Goal: Task Accomplishment & Management: Use online tool/utility

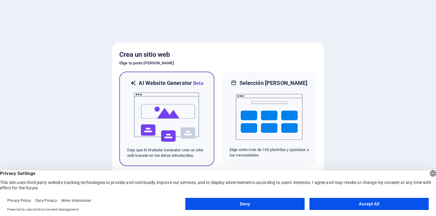
click at [200, 114] on div at bounding box center [166, 117] width 79 height 61
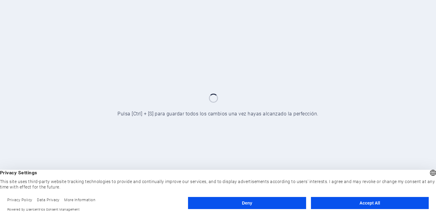
click at [344, 201] on button "Accept All" at bounding box center [370, 203] width 118 height 12
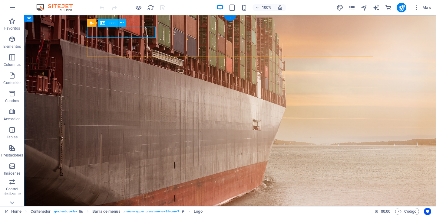
click at [122, 23] on icon at bounding box center [121, 23] width 3 height 6
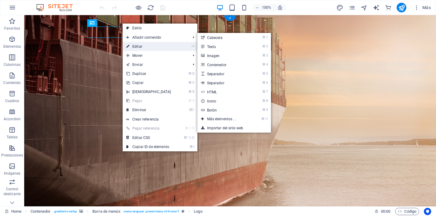
click at [133, 43] on link "⏎ Editar" at bounding box center [149, 46] width 52 height 9
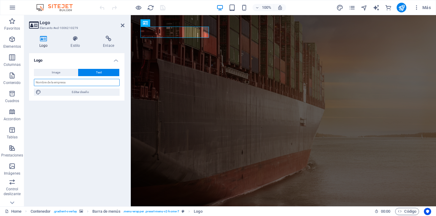
click at [109, 82] on input "text" at bounding box center [77, 82] width 86 height 7
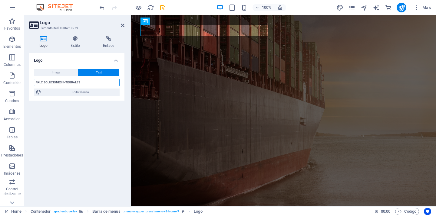
type input "PALC SOLUCIONES INTEGRALES"
click at [79, 44] on h4 "Estilo" at bounding box center [76, 42] width 32 height 13
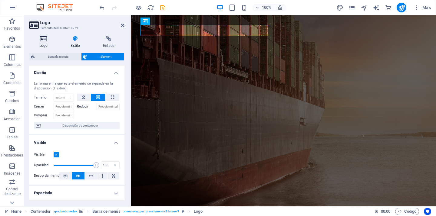
click at [45, 41] on icon at bounding box center [43, 39] width 29 height 6
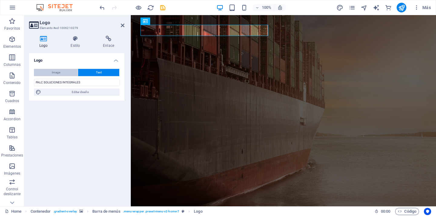
click at [50, 70] on button "Image" at bounding box center [56, 72] width 44 height 7
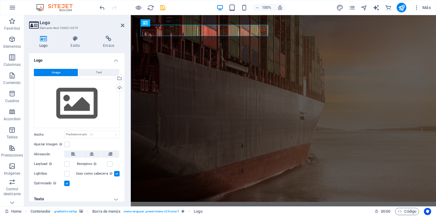
select select "DISABLED_OPTION_VALUE"
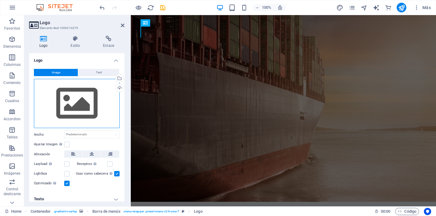
click at [79, 96] on div "Arrastra archivos aquí, haz clic para escoger archivos o selecciona archivos de…" at bounding box center [77, 104] width 86 height 50
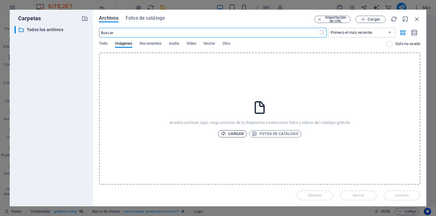
click at [240, 133] on span "Cargar" at bounding box center [232, 133] width 23 height 7
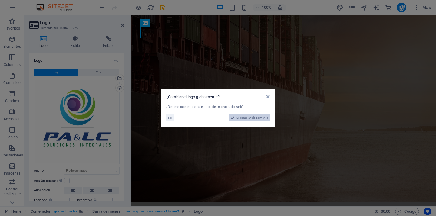
click at [268, 119] on button "Sí, cambiar globalmente" at bounding box center [248, 117] width 41 height 7
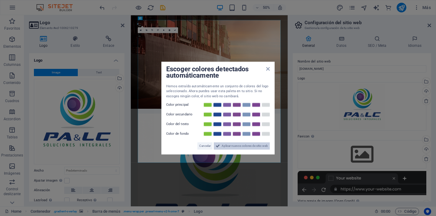
click at [230, 145] on span "Aplicar nuevos colores de sitio web" at bounding box center [244, 145] width 46 height 7
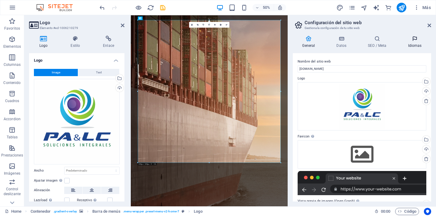
click at [415, 41] on icon at bounding box center [414, 39] width 33 height 6
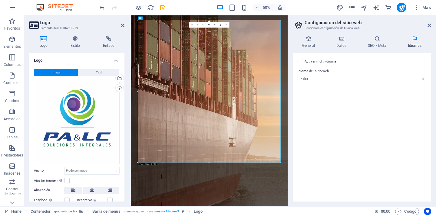
select select "44"
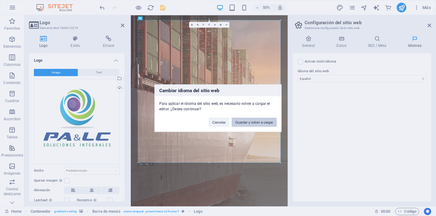
click at [237, 120] on button "Guardar y volver a cargar" at bounding box center [253, 122] width 45 height 9
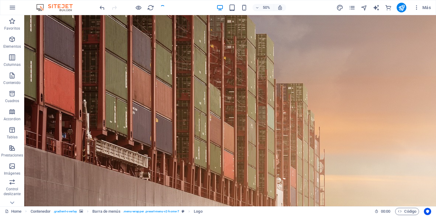
checkbox input "false"
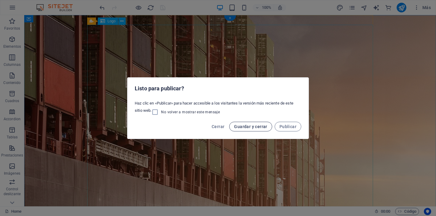
click at [243, 125] on span "Guardar y cerrar" at bounding box center [250, 126] width 33 height 5
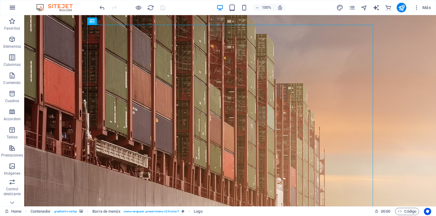
click at [11, 8] on icon "button" at bounding box center [12, 7] width 7 height 7
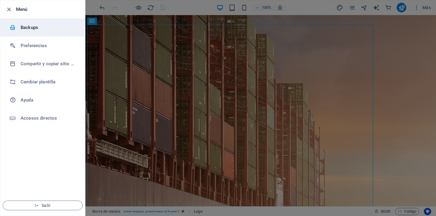
click at [54, 28] on h6 "Backups" at bounding box center [49, 27] width 56 height 7
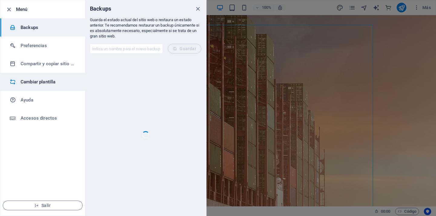
click at [40, 83] on h6 "Cambiar plantilla" at bounding box center [49, 81] width 56 height 7
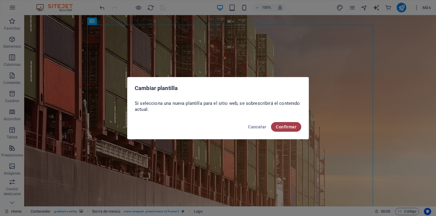
click at [280, 125] on span "Confirmar" at bounding box center [286, 127] width 21 height 5
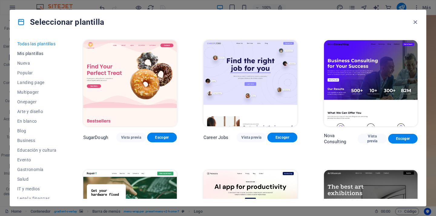
click at [33, 52] on span "Mis plantillas" at bounding box center [36, 53] width 39 height 5
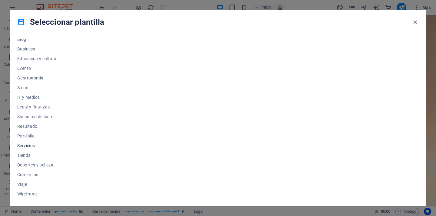
scroll to position [92, 0]
click at [29, 146] on span "Servicios" at bounding box center [36, 145] width 39 height 5
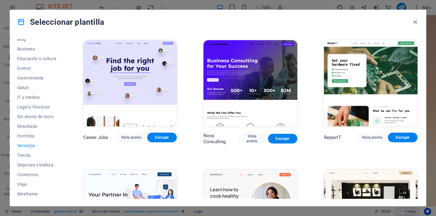
scroll to position [0, 0]
click at [365, 135] on span "Vista previa" at bounding box center [372, 137] width 20 height 5
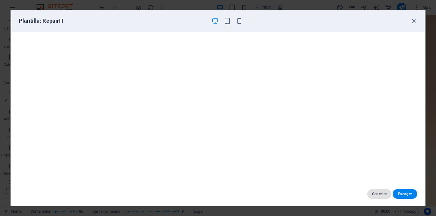
click at [375, 192] on button "Cancelar" at bounding box center [379, 194] width 25 height 10
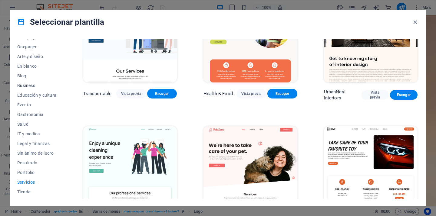
scroll to position [51, 0]
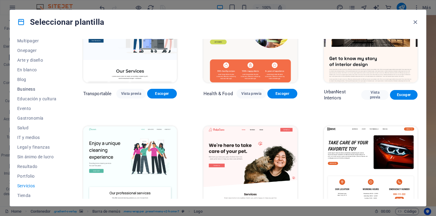
click at [34, 88] on span "Business" at bounding box center [36, 89] width 39 height 5
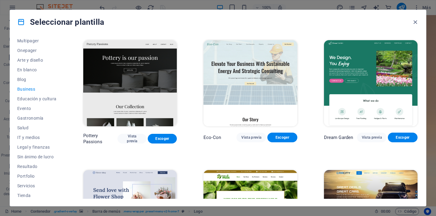
scroll to position [0, 0]
click at [275, 136] on span "Escoger" at bounding box center [282, 137] width 20 height 5
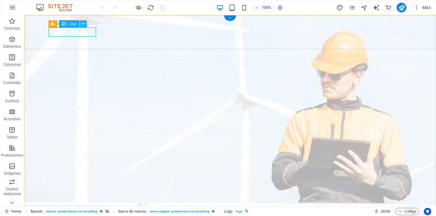
click at [84, 26] on icon at bounding box center [82, 24] width 3 height 6
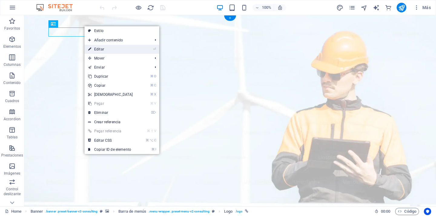
click at [101, 46] on link "⏎ Editar" at bounding box center [110, 49] width 52 height 9
select select "px"
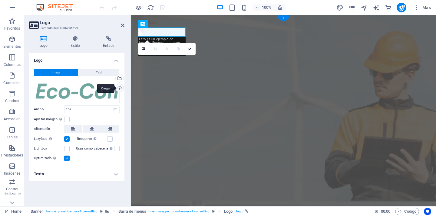
click at [117, 86] on div "Cargar" at bounding box center [118, 88] width 9 height 9
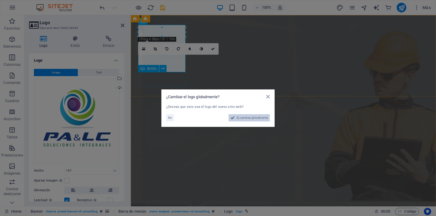
click at [247, 118] on span "Sí, cambiar globalmente" at bounding box center [251, 117] width 31 height 7
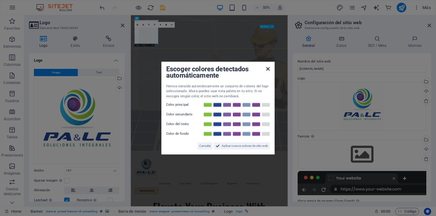
click at [267, 70] on icon at bounding box center [268, 69] width 4 height 5
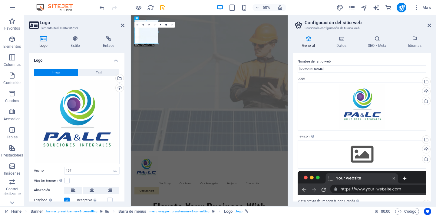
click at [427, 25] on h2 "Configuración del sitio web" at bounding box center [367, 22] width 126 height 5
click at [343, 67] on input "[DOMAIN_NAME]" at bounding box center [361, 68] width 129 height 7
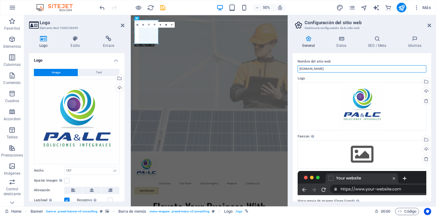
click at [342, 70] on input "[DOMAIN_NAME]" at bounding box center [361, 68] width 129 height 7
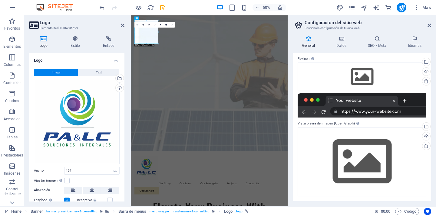
scroll to position [77, 0]
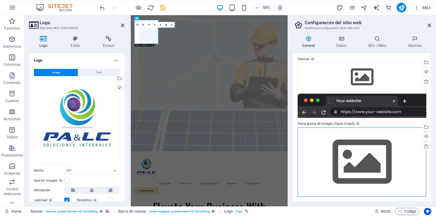
click at [357, 158] on div "Arrastra archivos aquí, haz clic para escoger archivos o selecciona archivos de…" at bounding box center [361, 162] width 129 height 69
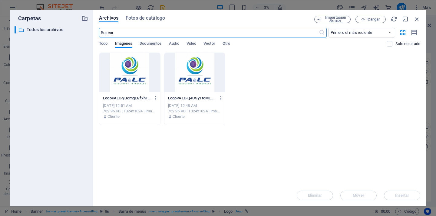
click at [141, 73] on div at bounding box center [129, 72] width 61 height 39
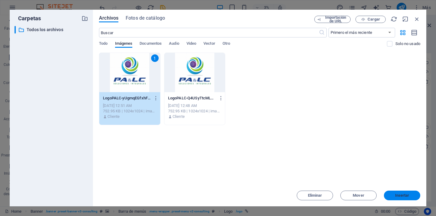
click at [394, 195] on span "Insertar" at bounding box center [401, 196] width 31 height 4
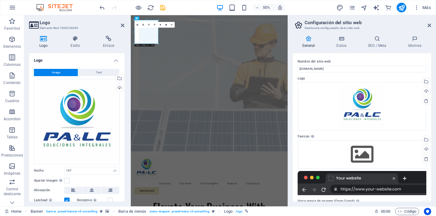
scroll to position [0, 0]
click at [429, 27] on icon at bounding box center [429, 25] width 4 height 5
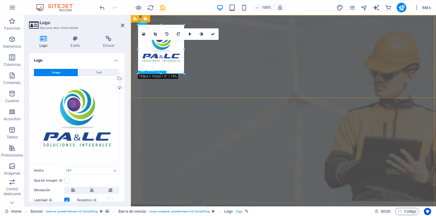
drag, startPoint x: 185, startPoint y: 72, endPoint x: 183, endPoint y: 42, distance: 30.7
type input "152"
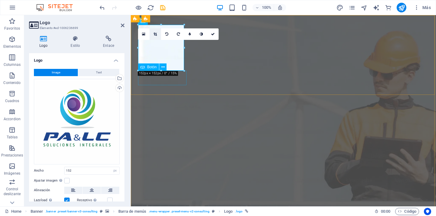
click at [156, 33] on icon at bounding box center [154, 34] width 3 height 4
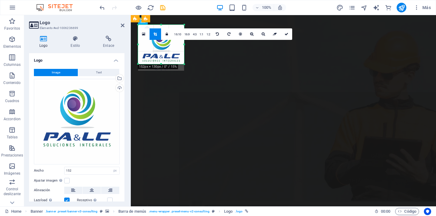
drag, startPoint x: 160, startPoint y: 70, endPoint x: 162, endPoint y: 63, distance: 6.9
click at [162, 63] on div at bounding box center [161, 64] width 46 height 2
click at [162, 27] on div "180 170 160 150 140 130 120 110 100 90 80 70 60 50 40 30 20 10 0 -10 -20 -30 -4…" at bounding box center [161, 43] width 46 height 37
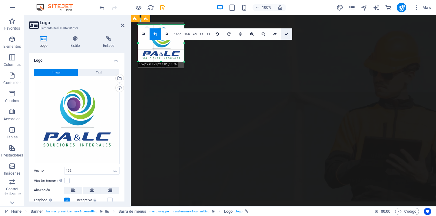
drag, startPoint x: 283, startPoint y: 34, endPoint x: 144, endPoint y: 20, distance: 140.5
click at [284, 34] on icon at bounding box center [286, 34] width 4 height 4
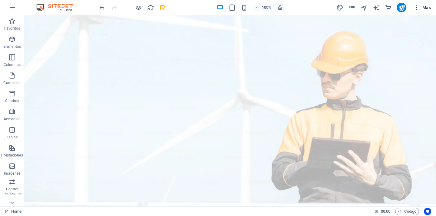
click at [420, 8] on span "Más" at bounding box center [421, 8] width 17 height 6
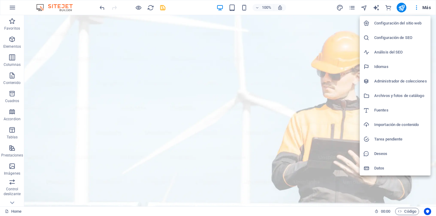
click at [387, 66] on h6 "Idiomas" at bounding box center [400, 66] width 53 height 7
select select "44"
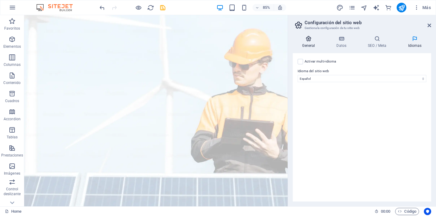
click at [311, 47] on h4 "General" at bounding box center [310, 42] width 34 height 13
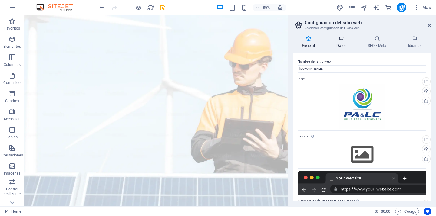
click at [344, 41] on icon at bounding box center [341, 39] width 29 height 6
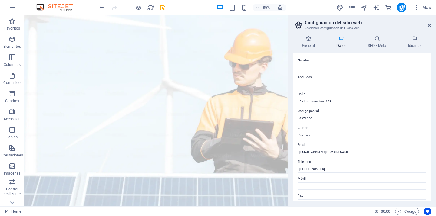
scroll to position [31, 0]
click at [337, 100] on input "Av. Los Industriales 123" at bounding box center [361, 100] width 129 height 7
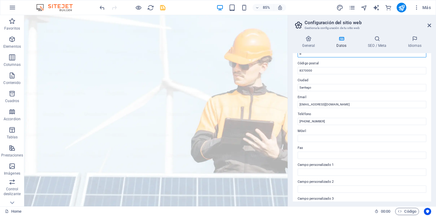
scroll to position [77, 0]
type input "Blanco Encalada Nª840"
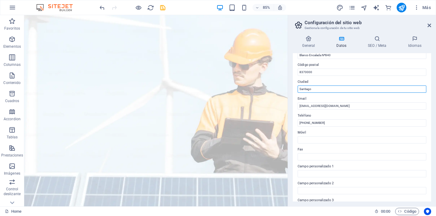
click at [325, 89] on input "Santiago" at bounding box center [361, 89] width 129 height 7
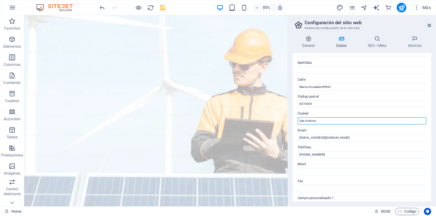
scroll to position [44, 0]
type input "San Antonio"
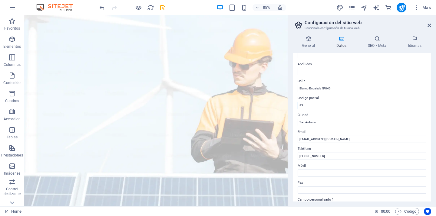
type input "8"
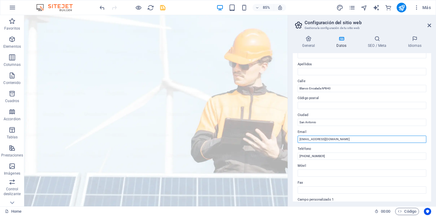
click at [346, 138] on input "[EMAIL_ADDRESS][DOMAIN_NAME]" at bounding box center [361, 139] width 129 height 7
type input "[EMAIL_ADDRESS][DOMAIN_NAME]"
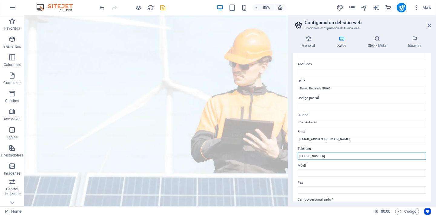
click at [381, 154] on input "[PHONE_NUMBER]" at bounding box center [361, 156] width 129 height 7
type input "5"
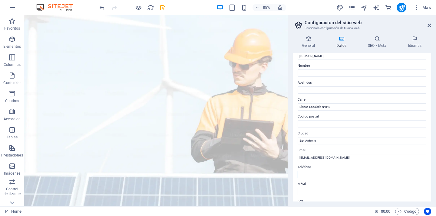
scroll to position [22, 0]
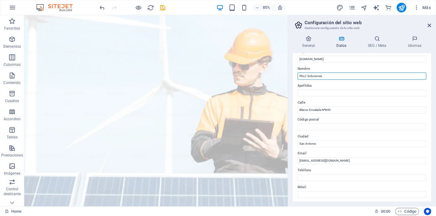
type input "PALC Soluciones"
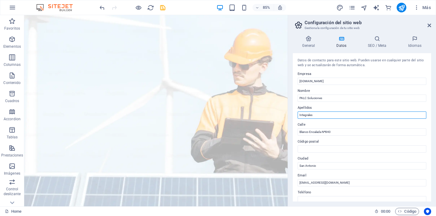
scroll to position [0, 0]
type input "Integrales"
click at [375, 47] on h4 "SEO / Meta" at bounding box center [378, 42] width 40 height 13
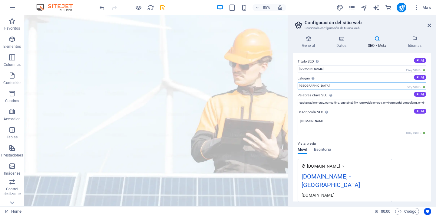
click at [358, 86] on input "[GEOGRAPHIC_DATA]" at bounding box center [361, 85] width 129 height 7
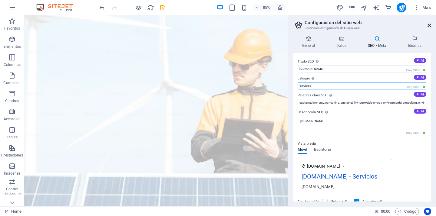
type input "Servicios"
click at [429, 25] on icon at bounding box center [429, 25] width 4 height 5
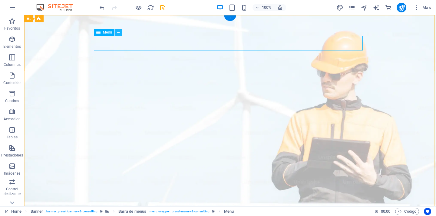
click at [117, 34] on icon at bounding box center [118, 32] width 3 height 6
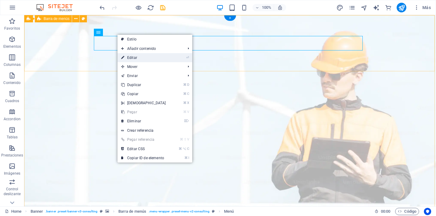
click at [142, 59] on link "⏎ Editar" at bounding box center [143, 57] width 52 height 9
select select
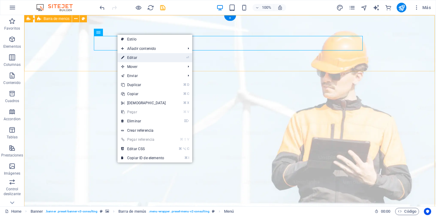
select select
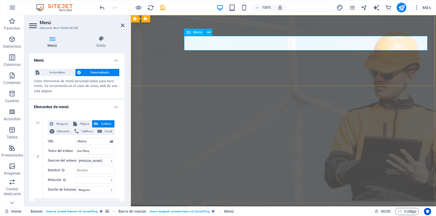
click at [13, 41] on icon "button" at bounding box center [11, 39] width 7 height 7
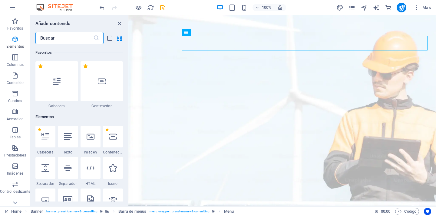
scroll to position [114, 0]
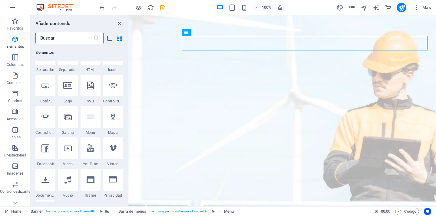
click at [109, 27] on icon at bounding box center [113, 23] width 8 height 8
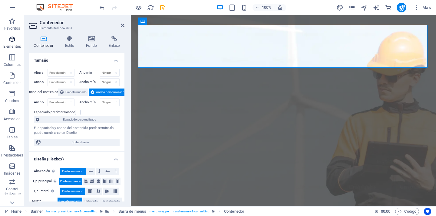
click at [10, 43] on span "Elementos" at bounding box center [12, 43] width 24 height 15
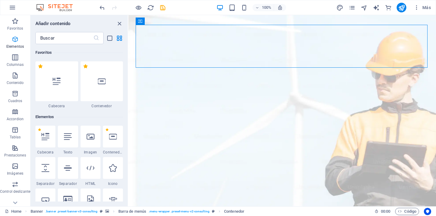
click at [12, 41] on icon "button" at bounding box center [14, 39] width 7 height 7
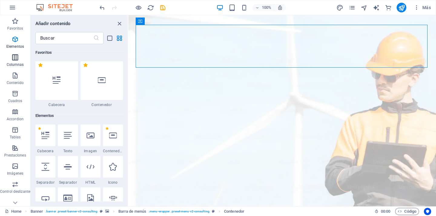
click at [14, 61] on icon "button" at bounding box center [14, 57] width 7 height 7
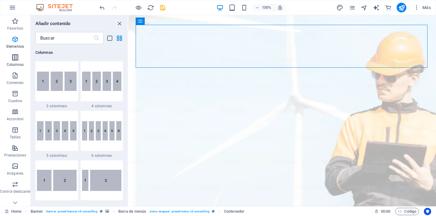
scroll to position [349, 0]
click at [15, 74] on icon "button" at bounding box center [14, 75] width 7 height 7
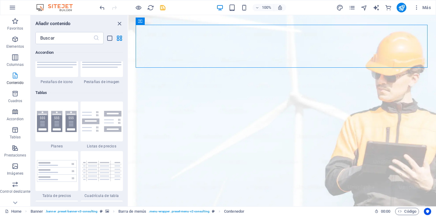
scroll to position [2078, 0]
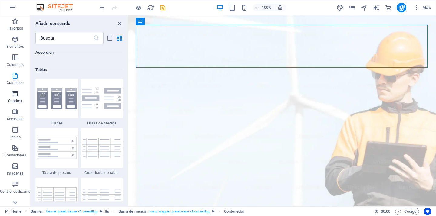
click at [13, 92] on icon "button" at bounding box center [14, 93] width 7 height 7
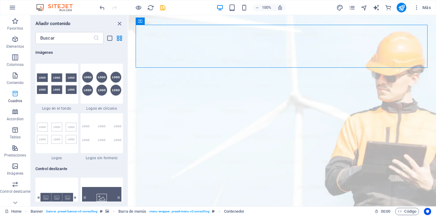
scroll to position [3316, 0]
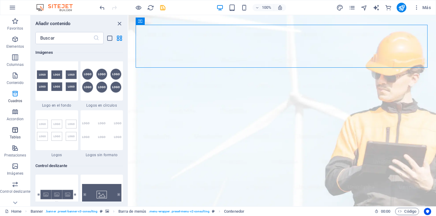
click at [15, 134] on span "Tablas" at bounding box center [15, 133] width 30 height 15
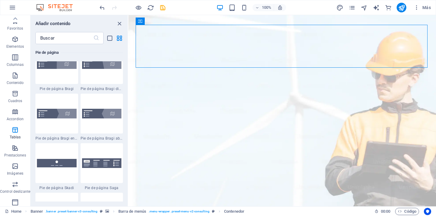
scroll to position [0, 0]
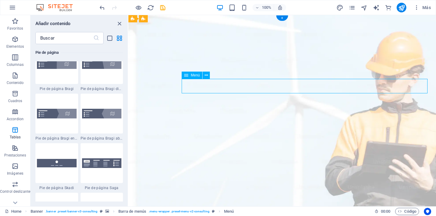
select select
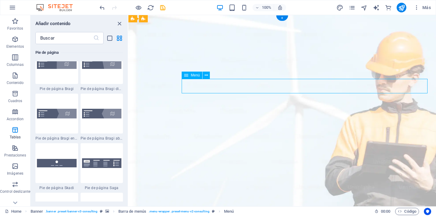
select select
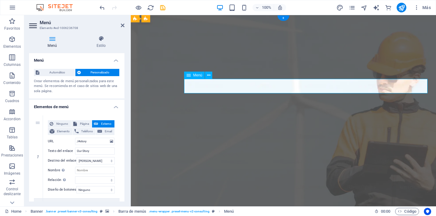
click at [195, 75] on span "Menú" at bounding box center [197, 76] width 9 height 4
click at [188, 76] on icon at bounding box center [188, 75] width 4 height 7
click at [208, 76] on icon at bounding box center [208, 75] width 3 height 6
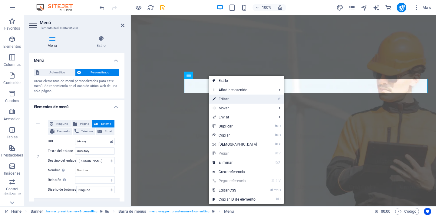
click at [223, 99] on link "⏎ Editar" at bounding box center [235, 99] width 52 height 9
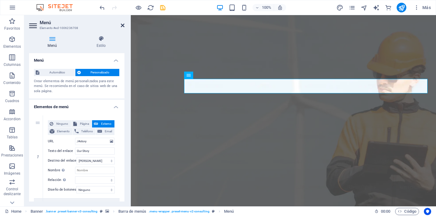
click at [123, 24] on icon at bounding box center [123, 25] width 4 height 5
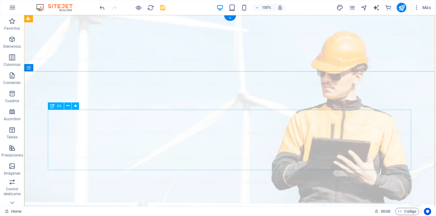
click at [68, 107] on icon at bounding box center [67, 106] width 3 height 6
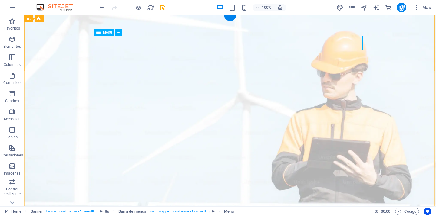
click at [120, 33] on button at bounding box center [118, 32] width 7 height 7
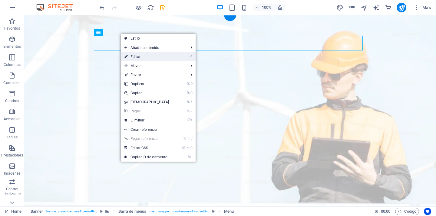
click at [144, 55] on link "⏎ Editar" at bounding box center [147, 56] width 52 height 9
select select
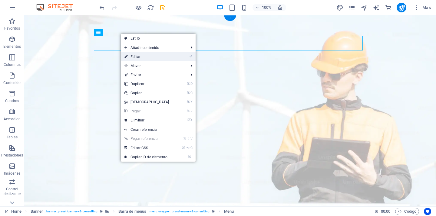
select select
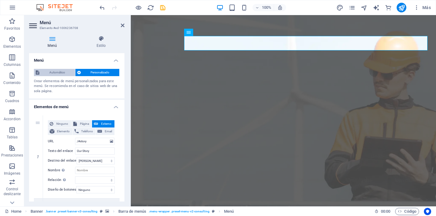
click at [57, 73] on span "Automático" at bounding box center [57, 72] width 32 height 7
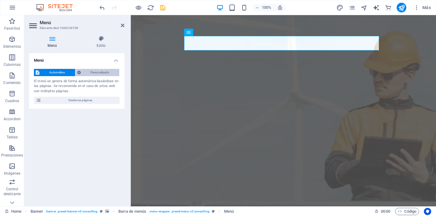
click at [88, 69] on span "Personalizado" at bounding box center [100, 72] width 35 height 7
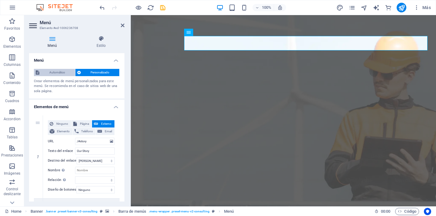
click at [63, 72] on span "Automático" at bounding box center [57, 72] width 32 height 7
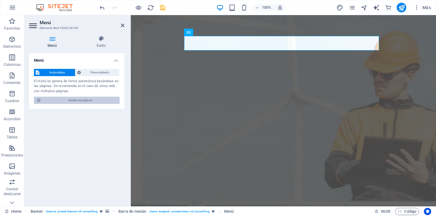
click at [74, 102] on span "Gestionar páginas" at bounding box center [80, 100] width 75 height 7
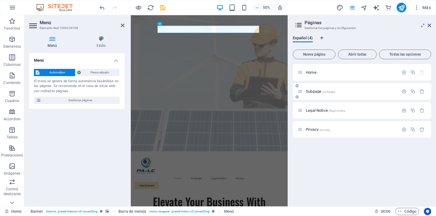
click at [357, 93] on p "Subpage /subpage" at bounding box center [351, 92] width 91 height 4
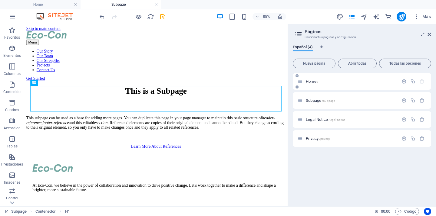
click at [347, 87] on div "Home /" at bounding box center [362, 81] width 138 height 17
click at [315, 82] on span "Home /" at bounding box center [312, 81] width 12 height 5
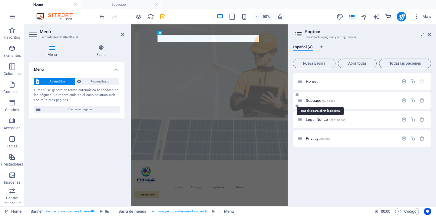
click at [322, 101] on span "/subpage" at bounding box center [328, 100] width 13 height 3
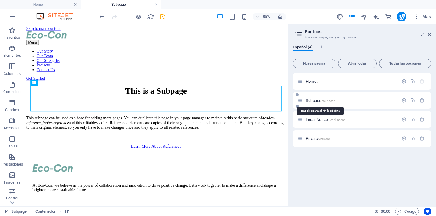
click at [319, 101] on span "Subpage /subpage" at bounding box center [320, 100] width 29 height 5
click at [336, 103] on div "Subpage /subpage" at bounding box center [347, 100] width 101 height 7
click at [328, 97] on div "Subpage /subpage" at bounding box center [347, 100] width 101 height 7
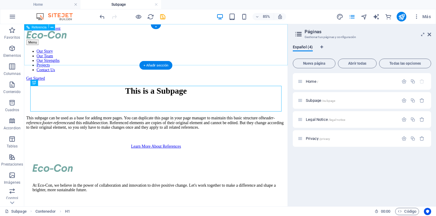
click at [59, 42] on div at bounding box center [179, 37] width 305 height 10
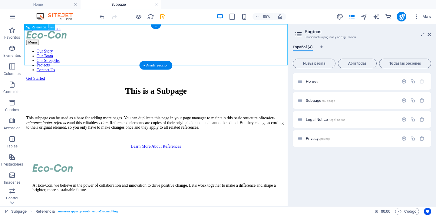
click at [52, 28] on icon at bounding box center [52, 27] width 3 height 5
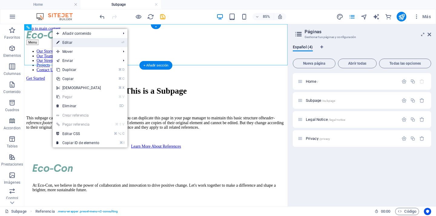
click at [62, 44] on link "⏎ Editar" at bounding box center [79, 42] width 52 height 9
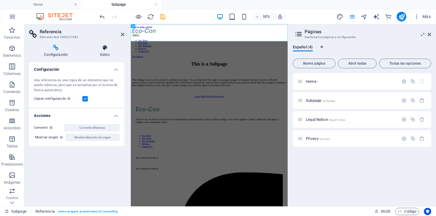
click at [105, 51] on h4 "Estilo" at bounding box center [104, 51] width 39 height 13
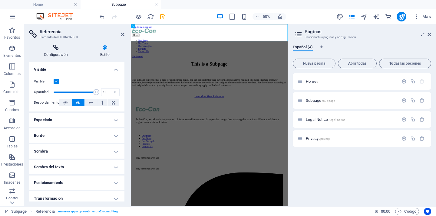
click at [56, 47] on icon at bounding box center [56, 48] width 54 height 6
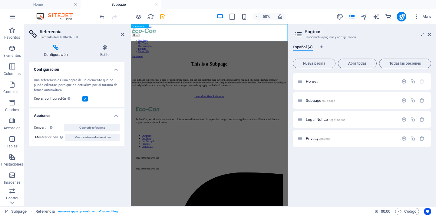
click at [161, 42] on div at bounding box center [287, 37] width 309 height 10
click at [177, 42] on div at bounding box center [287, 37] width 309 height 10
click at [147, 25] on icon at bounding box center [147, 26] width 2 height 3
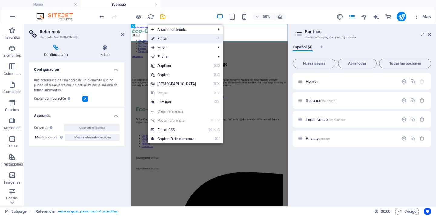
click at [204, 39] on li "⏎ Editar" at bounding box center [185, 38] width 75 height 9
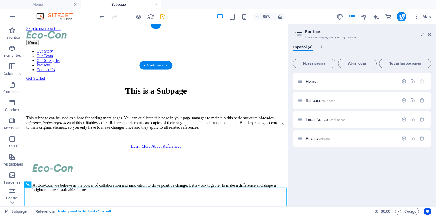
click at [61, 41] on div at bounding box center [179, 37] width 305 height 10
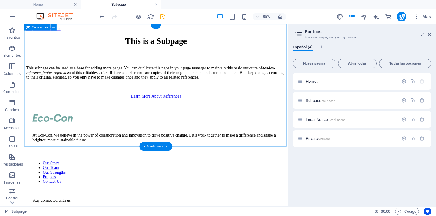
click at [156, 25] on div "+" at bounding box center [156, 27] width 10 height 5
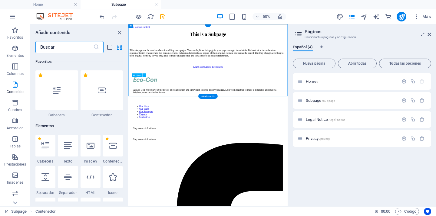
scroll to position [2032, 0]
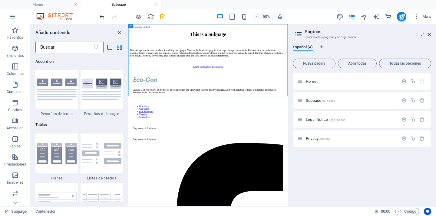
click at [101, 19] on icon "undo" at bounding box center [102, 16] width 7 height 7
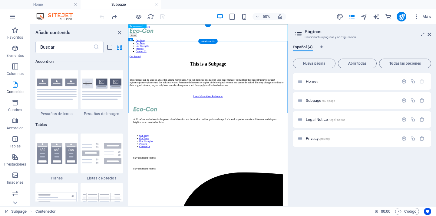
click at [163, 42] on div at bounding box center [287, 37] width 313 height 10
click at [321, 84] on div "Home /" at bounding box center [347, 81] width 101 height 7
click at [311, 82] on span "Home /" at bounding box center [312, 81] width 12 height 5
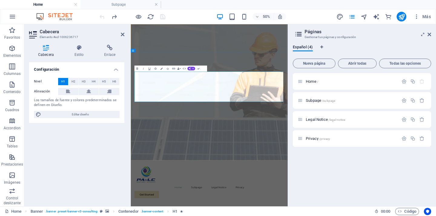
drag, startPoint x: 153, startPoint y: 133, endPoint x: 428, endPoint y: 171, distance: 277.9
click at [85, 90] on button at bounding box center [89, 91] width 20 height 7
click at [73, 82] on span "H2" at bounding box center [73, 81] width 4 height 7
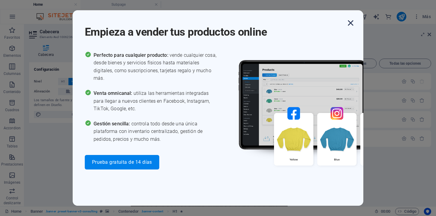
click at [351, 25] on icon "button" at bounding box center [350, 23] width 11 height 11
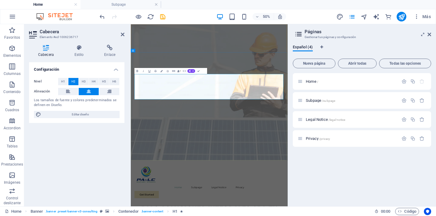
click at [112, 114] on span "Editar diseño" at bounding box center [80, 114] width 75 height 7
select select "px"
select select "400"
select select "px"
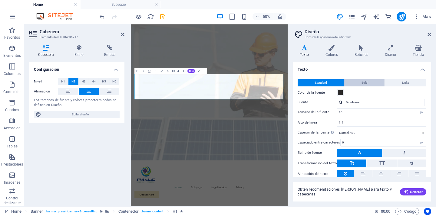
click at [362, 84] on span "Bold" at bounding box center [364, 82] width 6 height 7
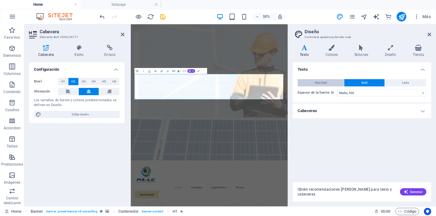
click at [329, 83] on button "Standard" at bounding box center [320, 82] width 46 height 7
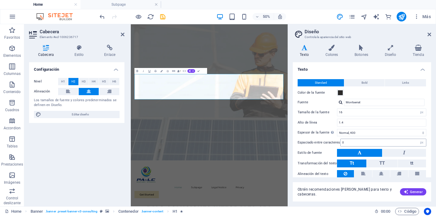
scroll to position [0, 0]
click at [429, 36] on icon at bounding box center [429, 34] width 4 height 5
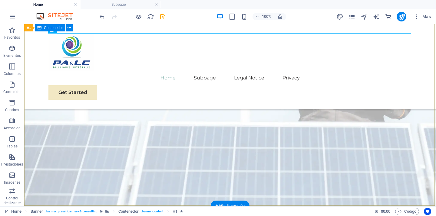
scroll to position [90, 0]
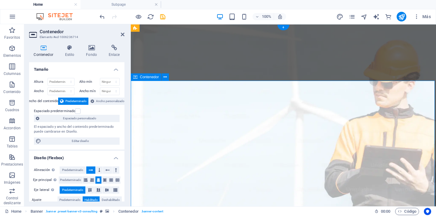
scroll to position [0, 0]
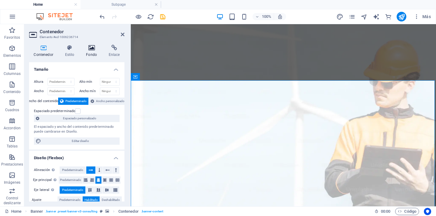
click at [91, 52] on h4 "Fondo" at bounding box center [92, 51] width 23 height 13
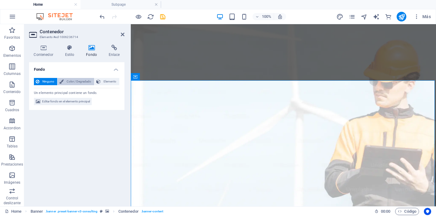
click at [73, 81] on span "Color / Degradado" at bounding box center [78, 81] width 27 height 7
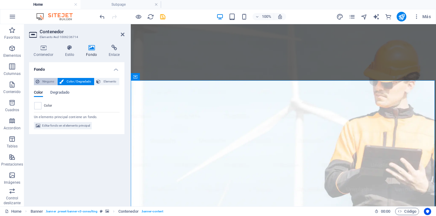
click at [43, 80] on span "Ninguno" at bounding box center [48, 81] width 14 height 7
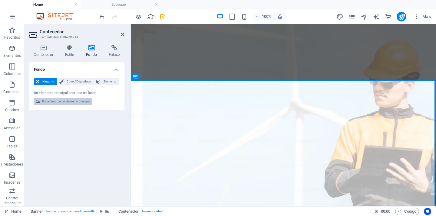
click at [53, 101] on span "Editar fondo en el elemento principal" at bounding box center [66, 101] width 48 height 7
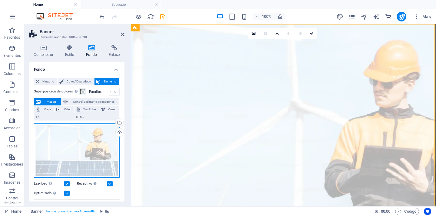
click at [84, 143] on div "Arrastra archivos aquí, haz clic para escoger archivos o selecciona archivos de…" at bounding box center [77, 150] width 86 height 55
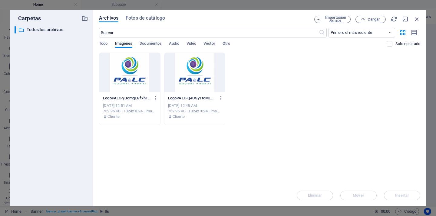
click at [130, 77] on div at bounding box center [129, 72] width 61 height 39
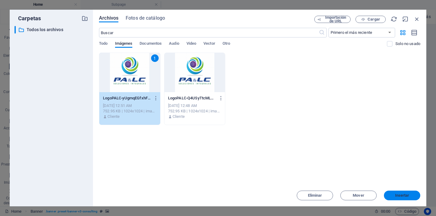
click at [397, 194] on span "Insertar" at bounding box center [402, 196] width 14 height 4
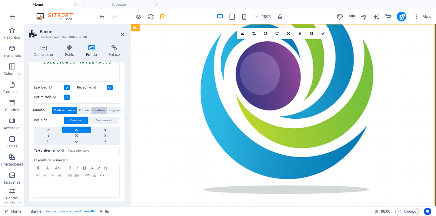
scroll to position [127, 0]
click at [76, 136] on link at bounding box center [76, 136] width 28 height 6
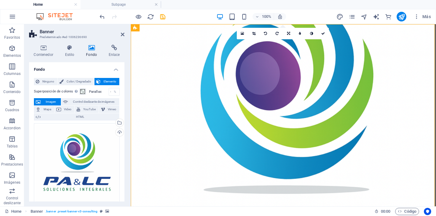
scroll to position [0, 0]
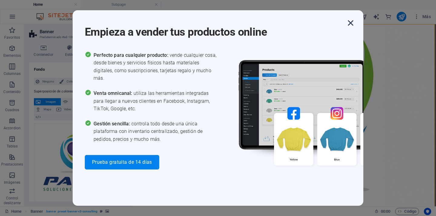
click at [352, 22] on icon "button" at bounding box center [350, 23] width 11 height 11
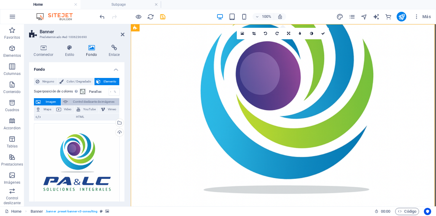
click at [78, 101] on span "Control deslizante de imágenes" at bounding box center [94, 101] width 48 height 7
select select "ms"
select select "s"
select select "progressive"
